Goal: Navigation & Orientation: Find specific page/section

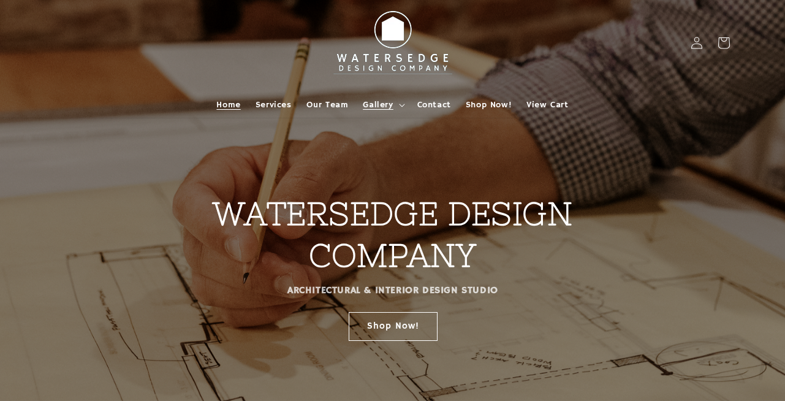
click at [373, 95] on summary "Gallery" at bounding box center [382, 105] width 54 height 26
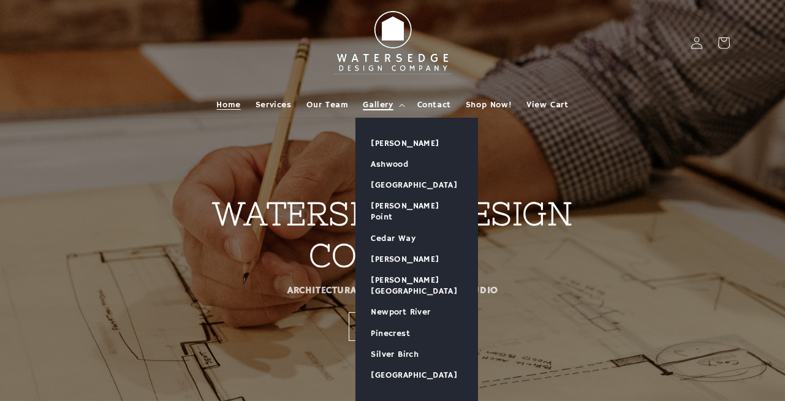
click at [368, 101] on span "Gallery" at bounding box center [378, 104] width 30 height 11
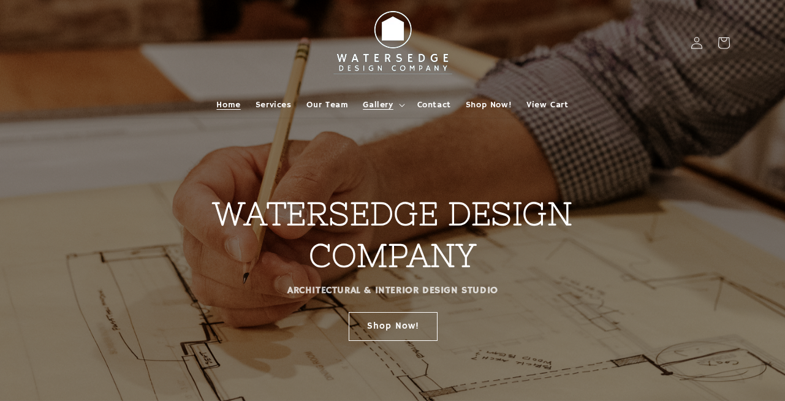
click at [368, 101] on span "Gallery" at bounding box center [378, 104] width 30 height 11
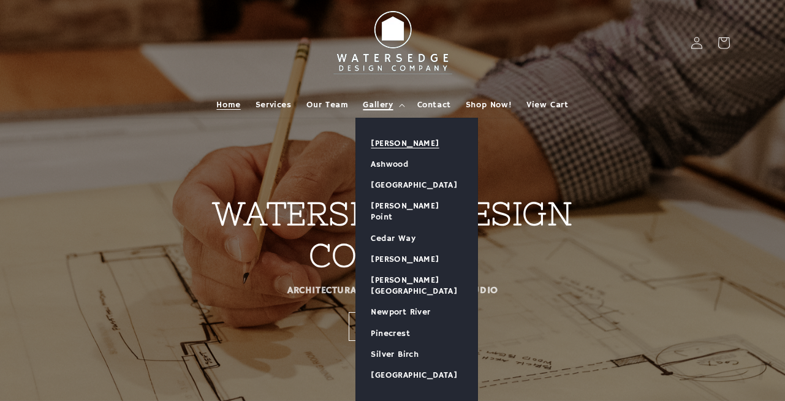
click at [385, 141] on link "[PERSON_NAME]" at bounding box center [416, 143] width 121 height 21
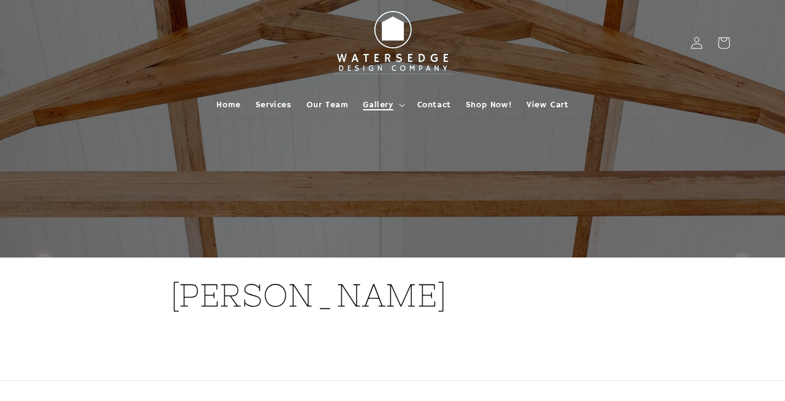
click at [380, 102] on span "Gallery" at bounding box center [378, 104] width 30 height 11
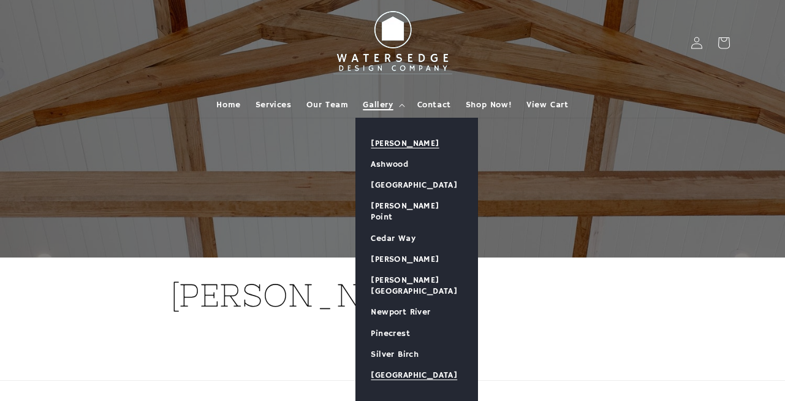
click at [395, 364] on link "[GEOGRAPHIC_DATA]" at bounding box center [416, 374] width 121 height 21
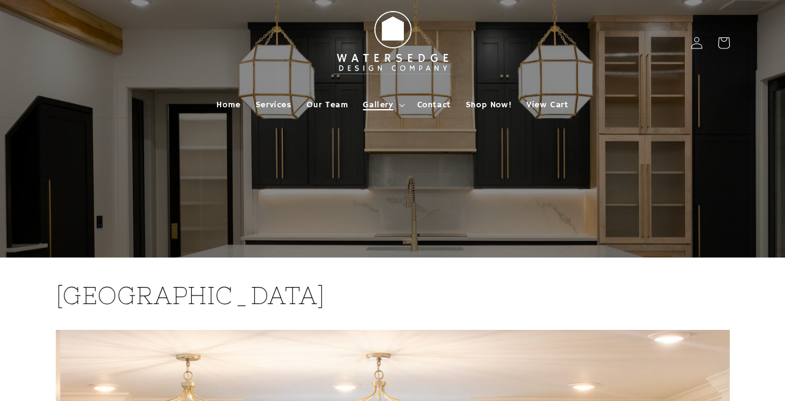
click at [371, 100] on span "Gallery" at bounding box center [378, 104] width 30 height 11
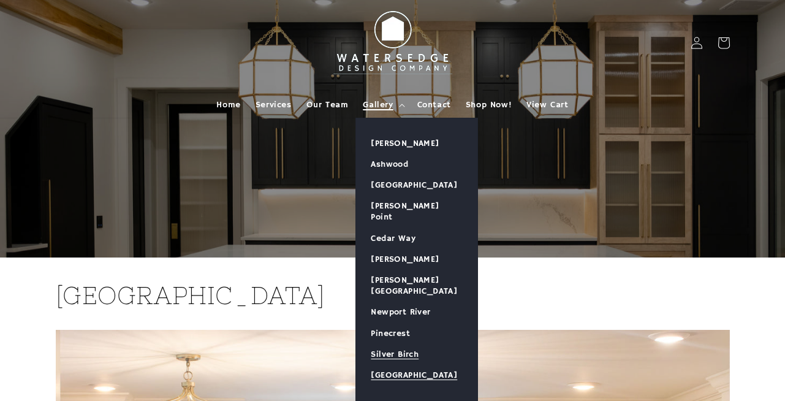
click at [397, 344] on link "Silver Birch" at bounding box center [416, 354] width 121 height 21
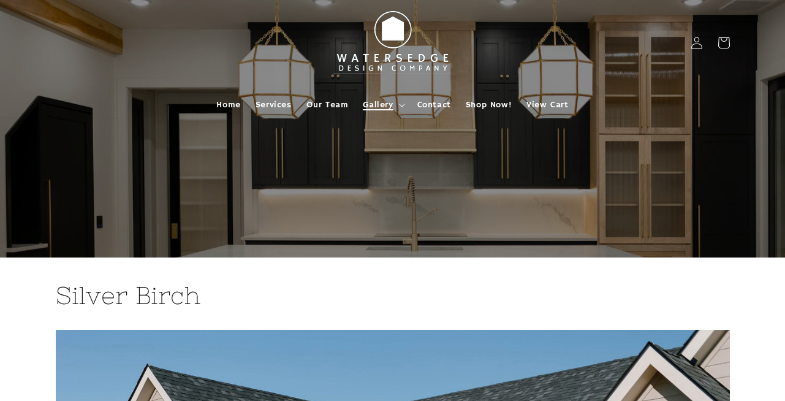
click at [376, 104] on span "Gallery" at bounding box center [378, 104] width 30 height 11
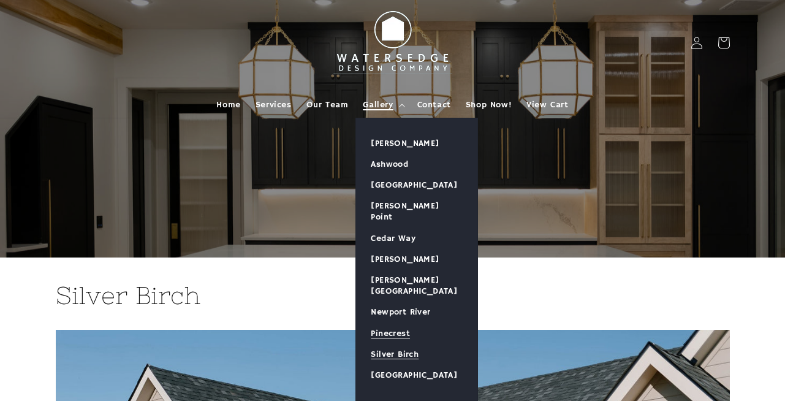
click at [377, 323] on link "Pinecrest" at bounding box center [416, 333] width 121 height 21
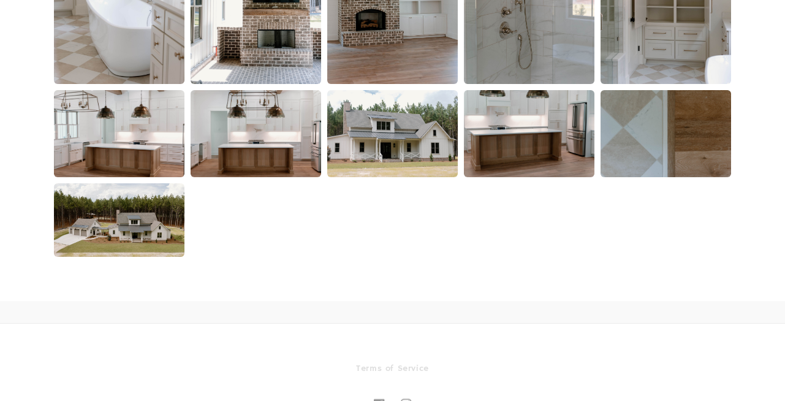
scroll to position [2153, 0]
